Goal: Information Seeking & Learning: Learn about a topic

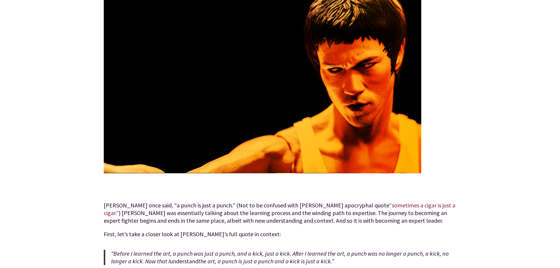
scroll to position [235, 0]
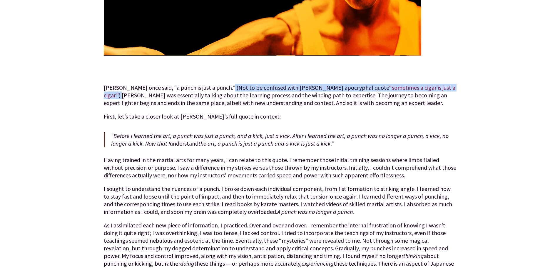
drag, startPoint x: 225, startPoint y: 88, endPoint x: 428, endPoint y: 86, distance: 202.8
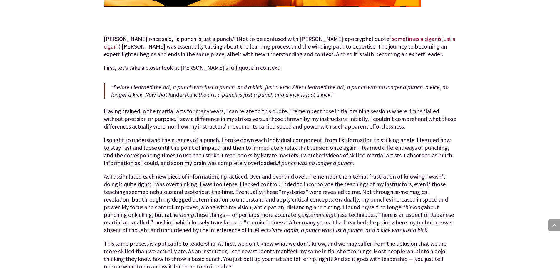
scroll to position [294, 0]
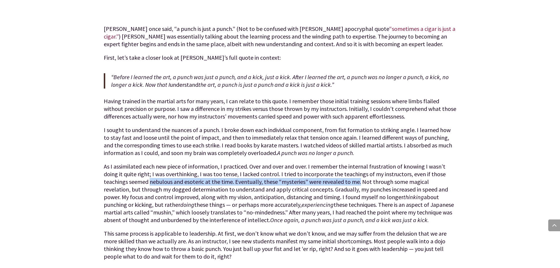
drag, startPoint x: 125, startPoint y: 181, endPoint x: 332, endPoint y: 181, distance: 207.2
click at [332, 181] on p "As I assimilated each new piece of information, I practiced. Over and over and …" at bounding box center [280, 196] width 353 height 67
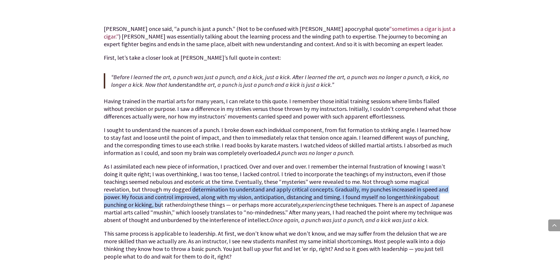
drag, startPoint x: 131, startPoint y: 190, endPoint x: 439, endPoint y: 194, distance: 307.7
click at [429, 193] on p "As I assimilated each new piece of information, I practiced. Over and over and …" at bounding box center [280, 196] width 353 height 67
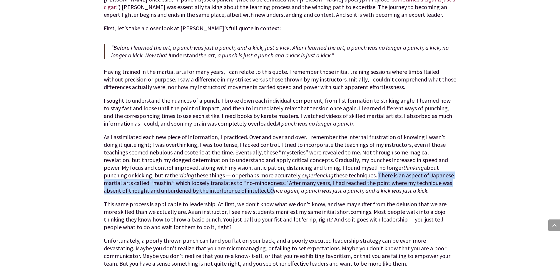
drag, startPoint x: 319, startPoint y: 174, endPoint x: 225, endPoint y: 190, distance: 95.7
click at [225, 190] on p "As I assimilated each new piece of information, I practiced. Over and over and …" at bounding box center [280, 166] width 353 height 67
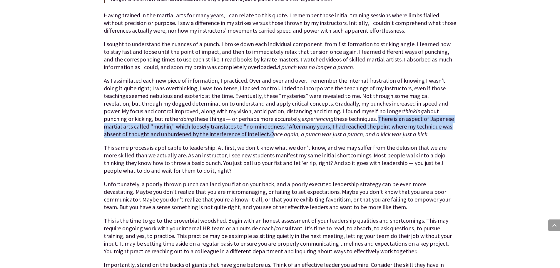
scroll to position [382, 0]
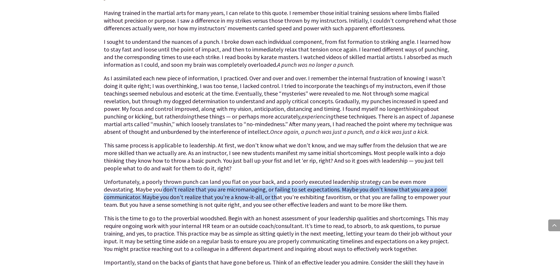
drag, startPoint x: 130, startPoint y: 189, endPoint x: 235, endPoint y: 197, distance: 105.2
click at [235, 197] on p "Unfortunately, a poorly thrown punch can land you flat on your back, and a poor…" at bounding box center [280, 196] width 353 height 36
